Goal: Information Seeking & Learning: Learn about a topic

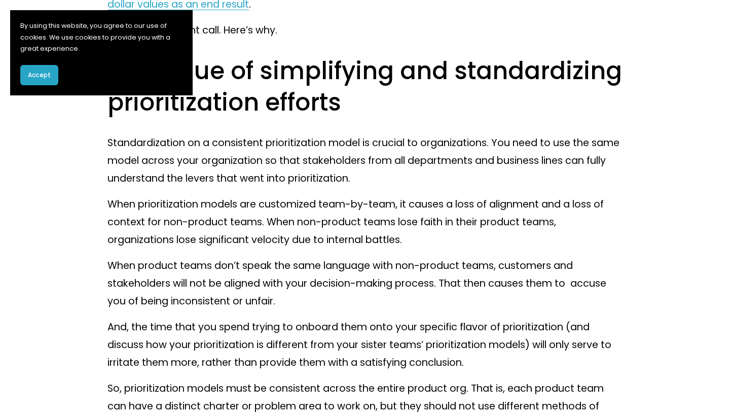
scroll to position [2418, 0]
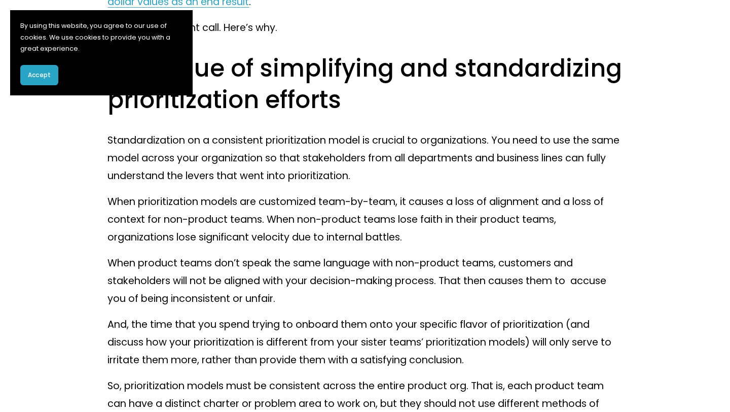
click at [46, 76] on span "Accept" at bounding box center [39, 74] width 23 height 9
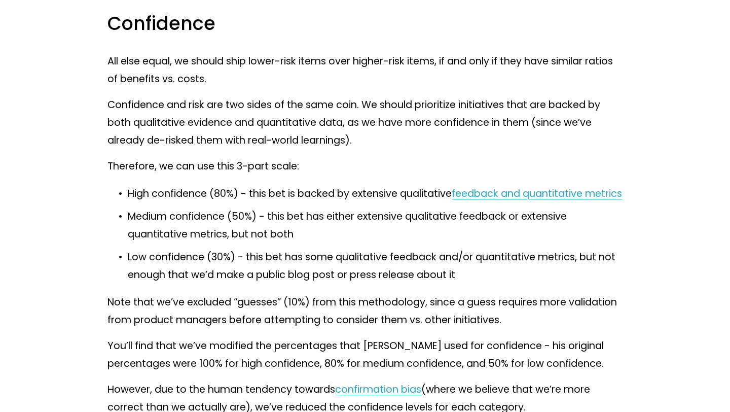
scroll to position [5511, 0]
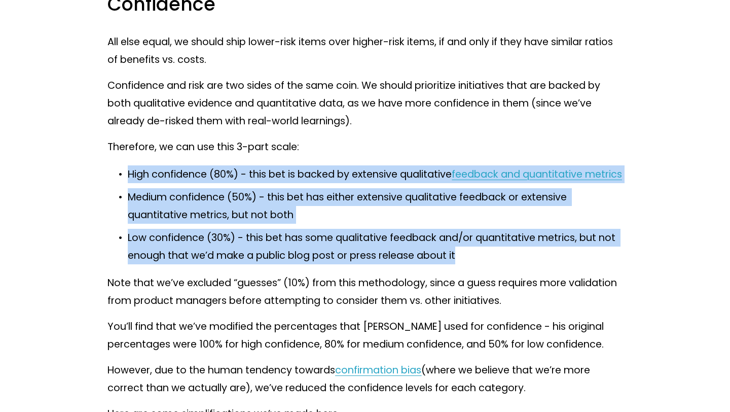
drag, startPoint x: 467, startPoint y: 308, endPoint x: 127, endPoint y: 209, distance: 354.1
click at [127, 209] on ul "High confidence (80%) - this bet is backed by extensive qualitative feedback an…" at bounding box center [365, 214] width 515 height 99
copy ul "High confidence (80%) - this bet is backed by extensive qualitative feedback an…"
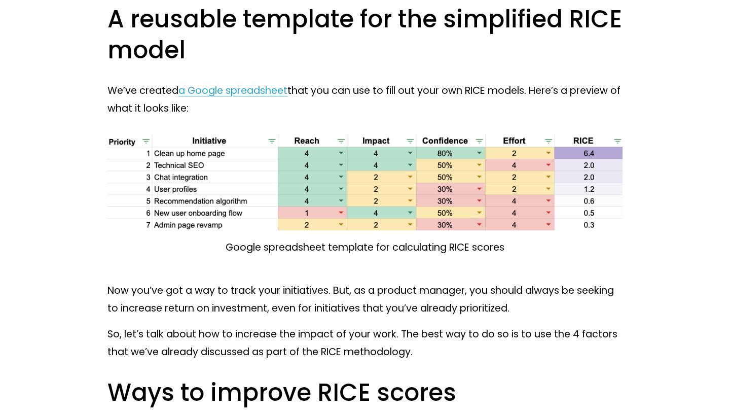
scroll to position [6621, 0]
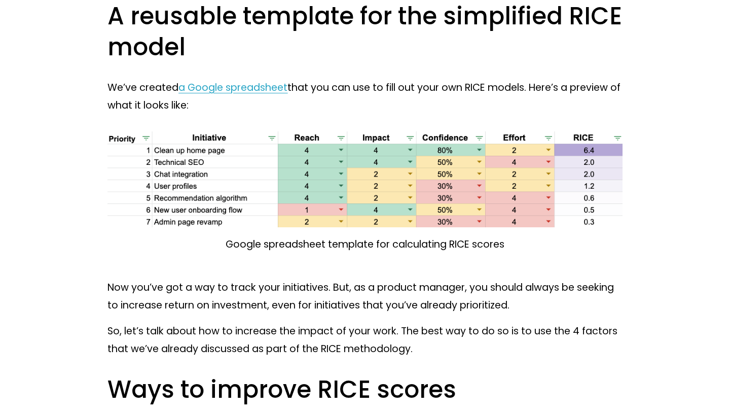
click at [264, 94] on span "a Google spreadsheet" at bounding box center [233, 88] width 109 height 14
